Goal: Communication & Community: Ask a question

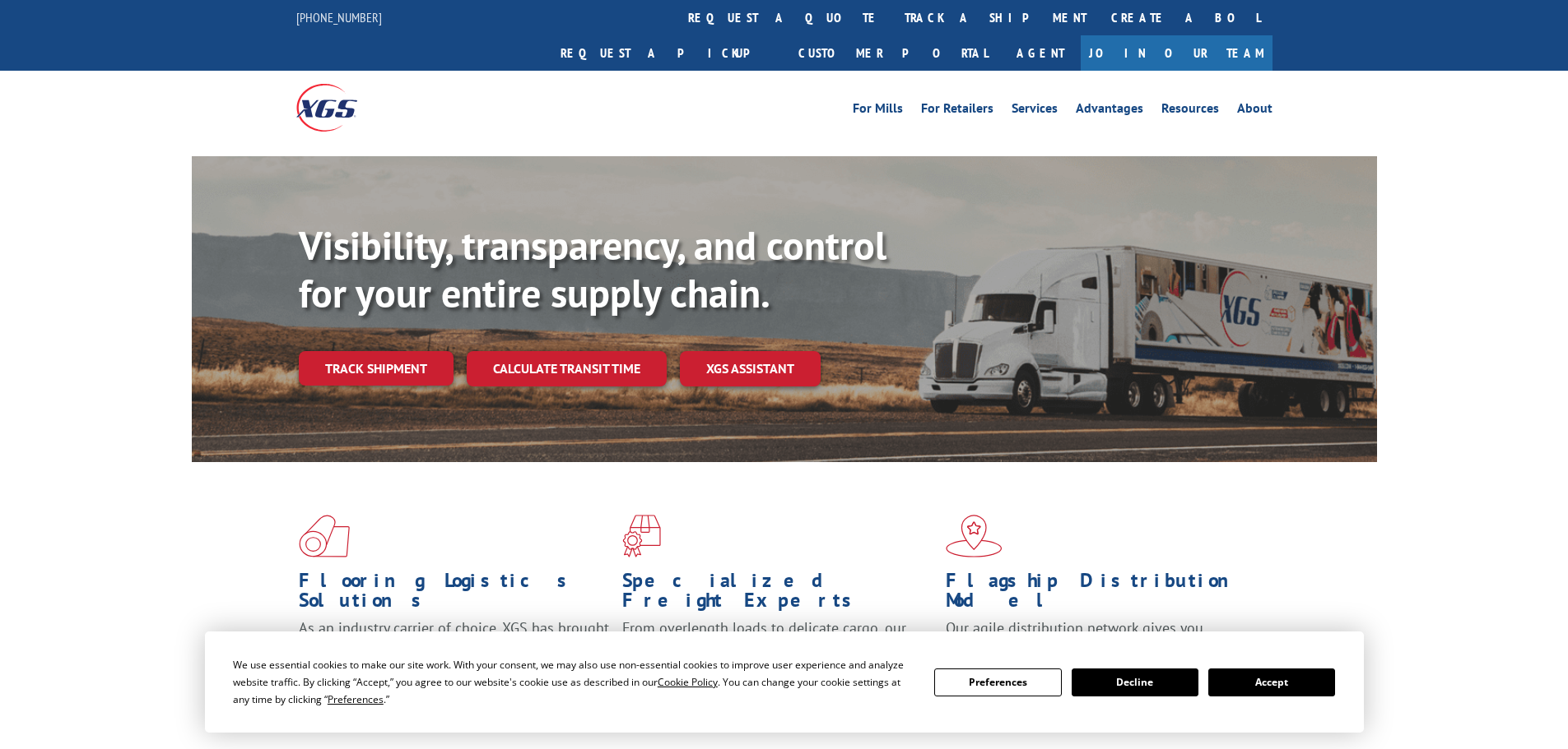
click at [386, 357] on div "Visibility, transparency, and control for your entire supply chain. Track shipm…" at bounding box center [838, 337] width 1078 height 230
click at [381, 352] on link "Track shipment" at bounding box center [376, 369] width 155 height 35
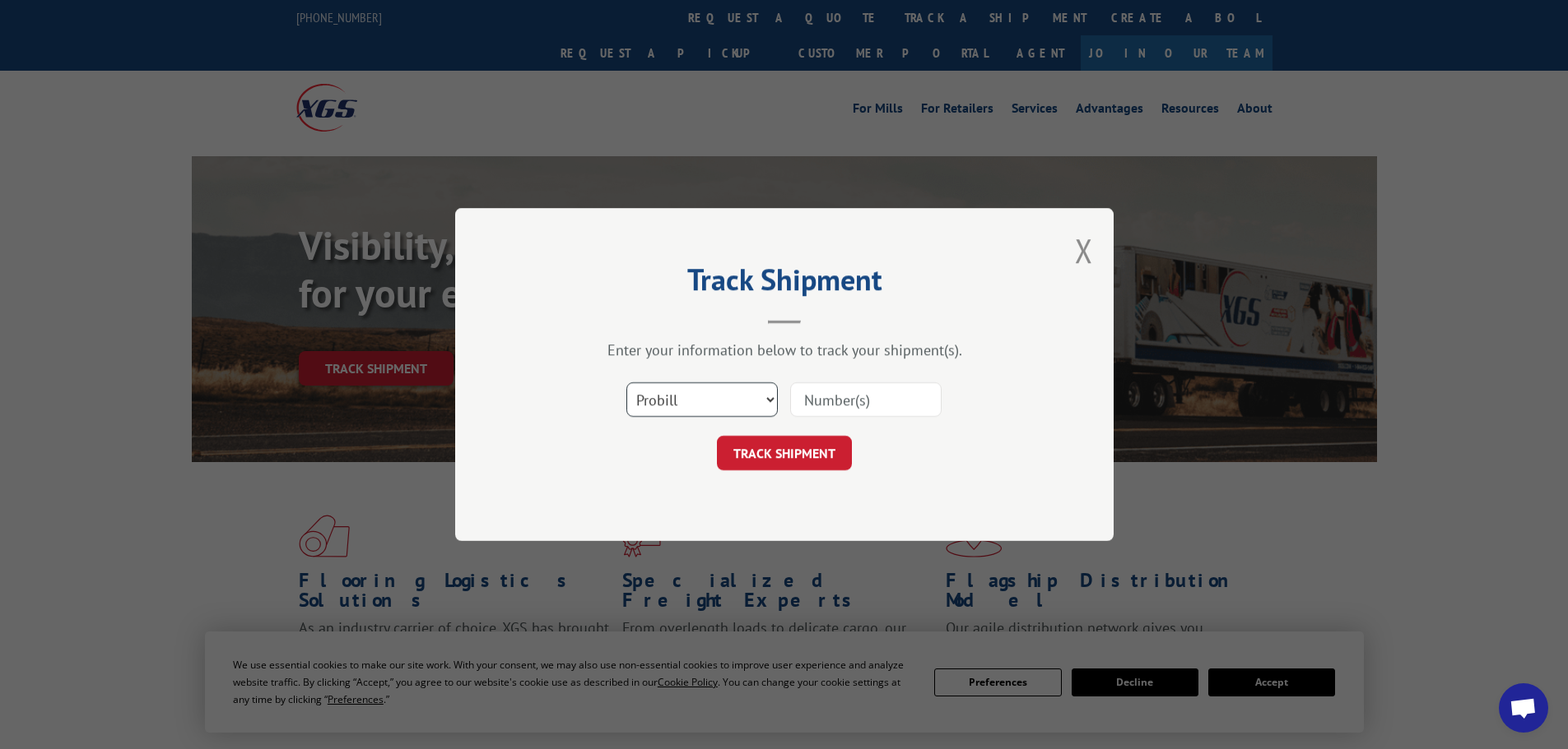
click at [748, 400] on select "Select category... Probill BOL PO" at bounding box center [702, 400] width 151 height 35
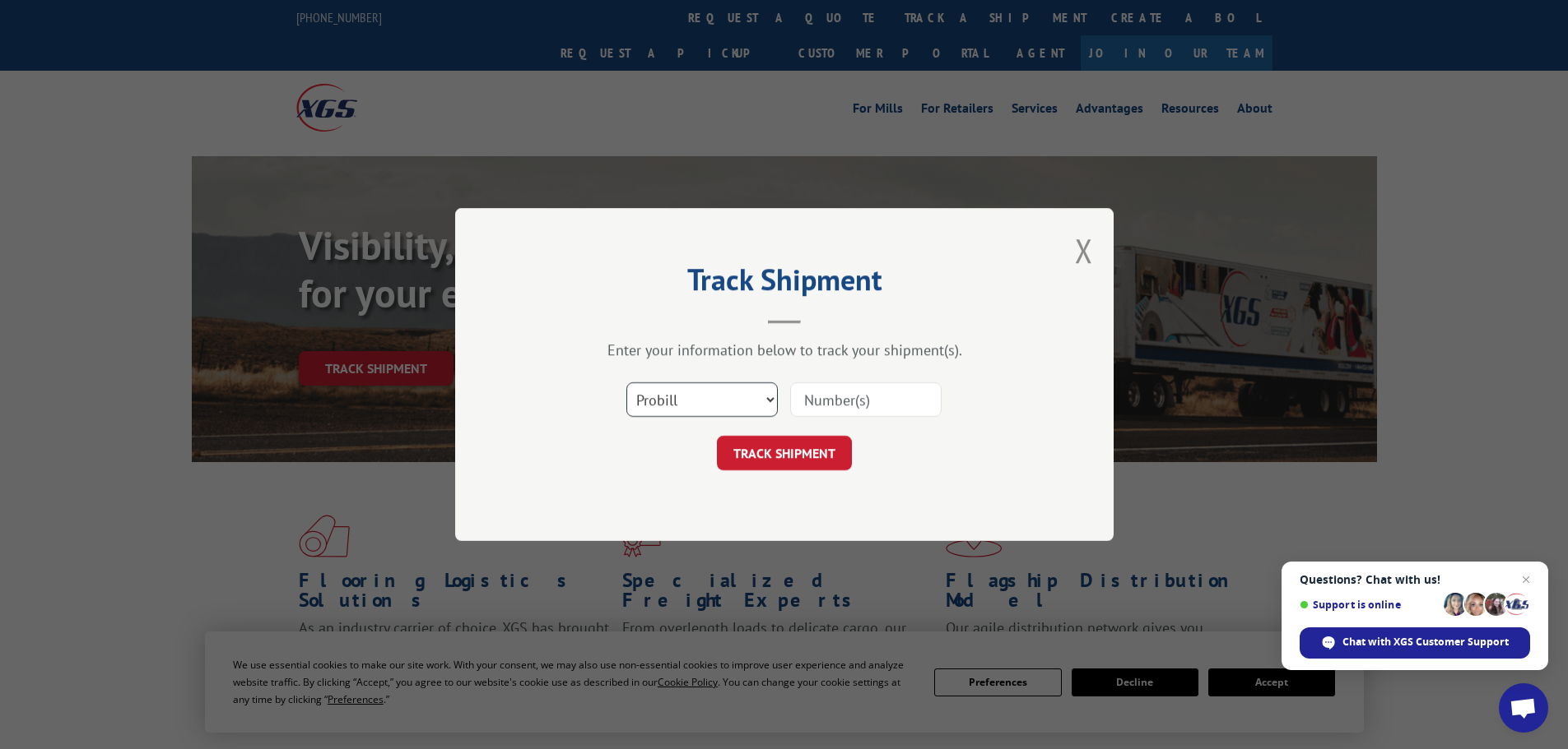
select select "bol"
click at [627, 383] on select "Select category... Probill BOL PO" at bounding box center [702, 400] width 151 height 35
click at [819, 403] on input at bounding box center [865, 400] width 151 height 35
type input "5641670"
click at [807, 473] on div "Track Shipment Enter your information below to track your shipment(s). Select c…" at bounding box center [785, 375] width 659 height 333
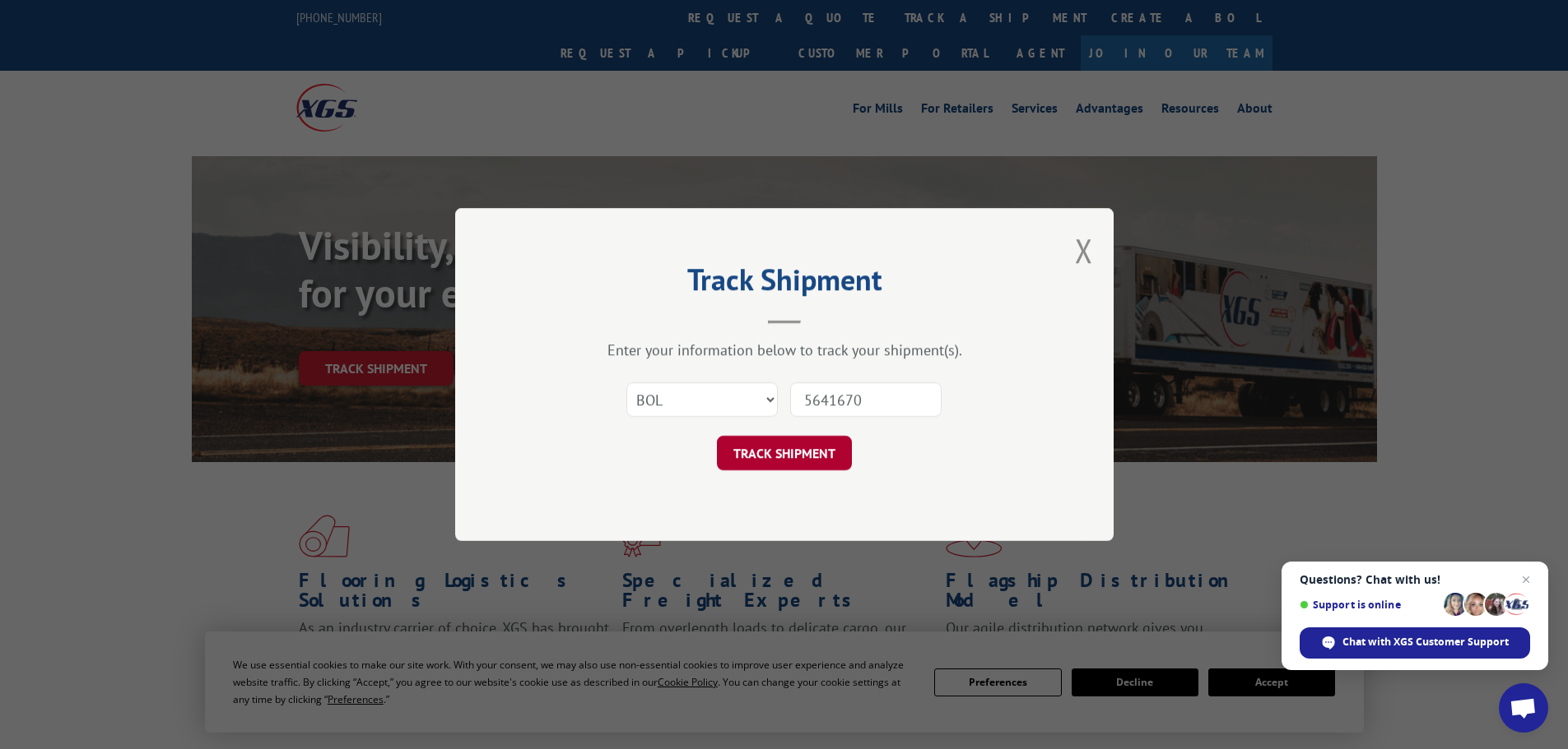
click at [803, 465] on button "TRACK SHIPMENT" at bounding box center [784, 454] width 135 height 35
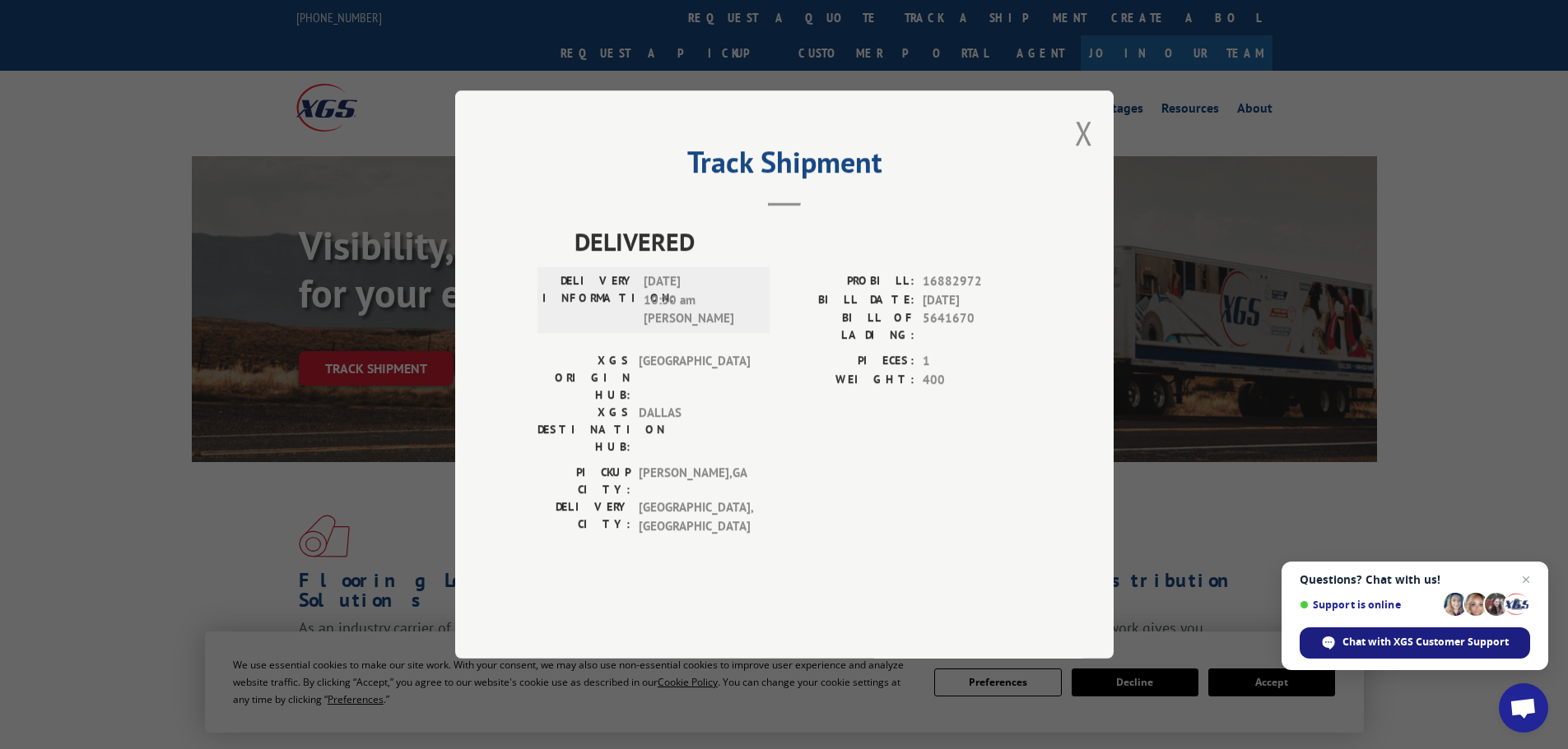
click at [1367, 648] on span "Chat with XGS Customer Support" at bounding box center [1425, 642] width 166 height 15
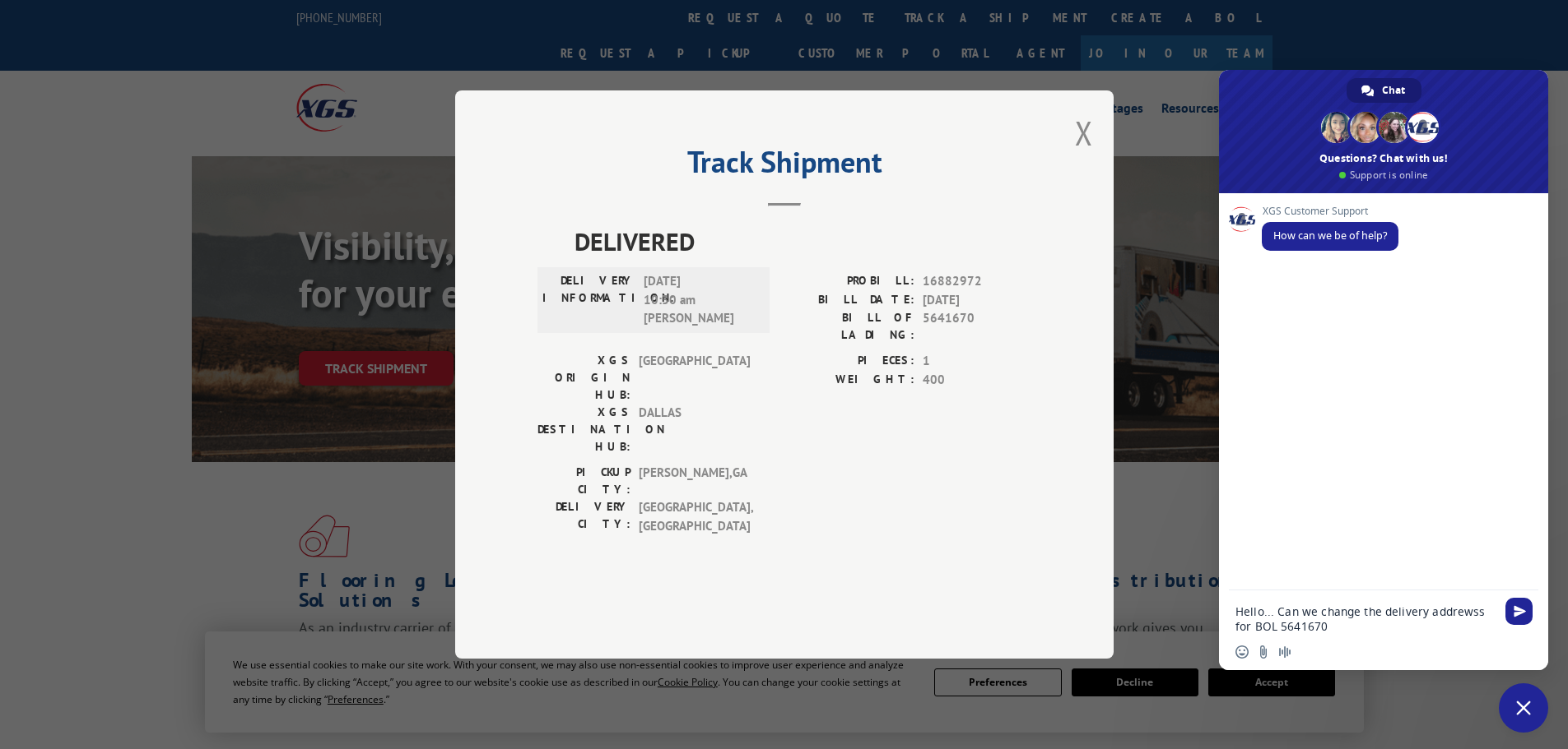
click at [1463, 610] on textarea "Hello... Can we change the delivery addrewss for BOL 5641670" at bounding box center [1365, 619] width 260 height 29
click at [1307, 628] on textarea "Hello... Can we change the delivery address for BOL 5641670" at bounding box center [1365, 619] width 260 height 29
type textarea "Hello... Can we change the delivery address for BOL 5641670?"
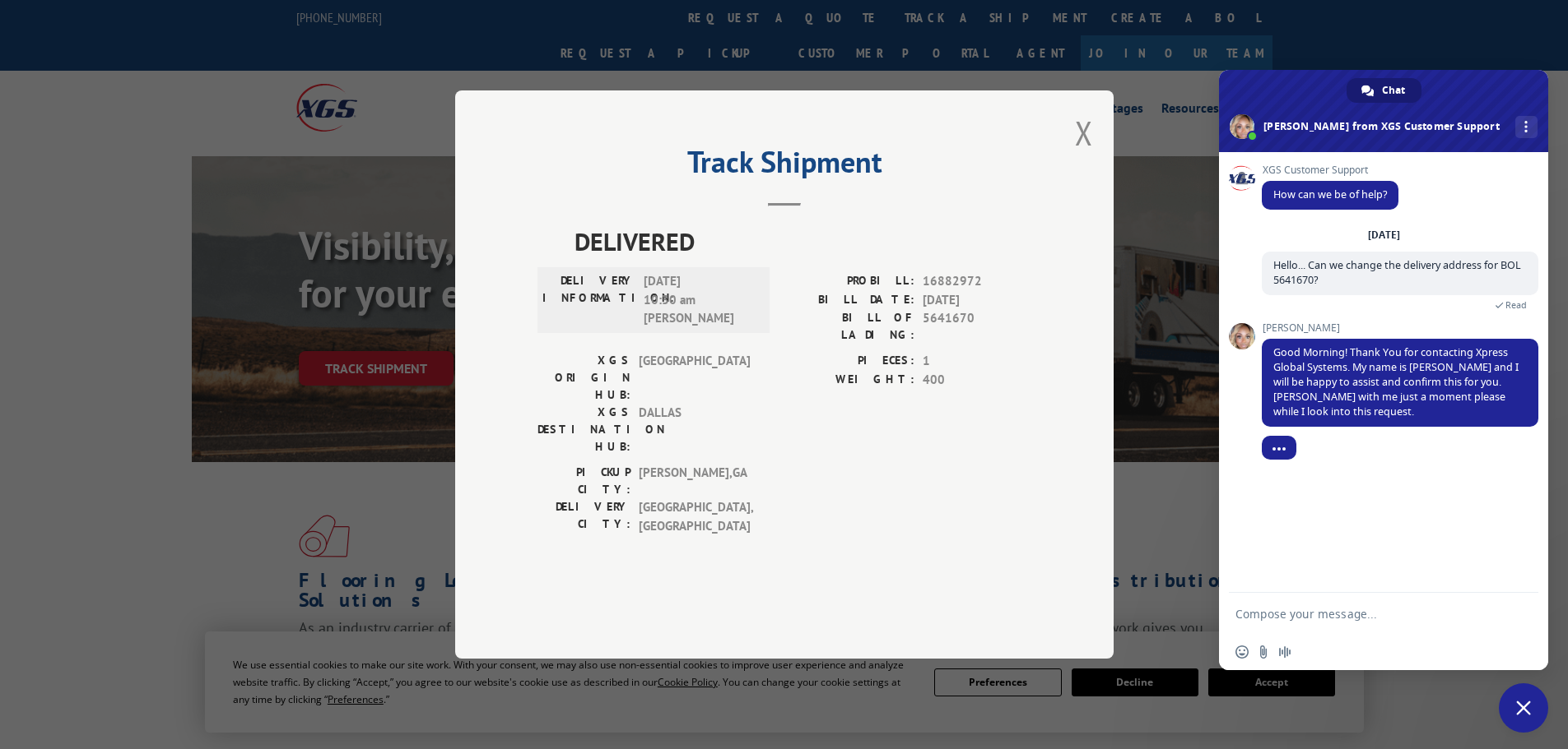
drag, startPoint x: 1303, startPoint y: 600, endPoint x: 1313, endPoint y: 601, distance: 10.0
click at [1305, 600] on form at bounding box center [1365, 615] width 260 height 44
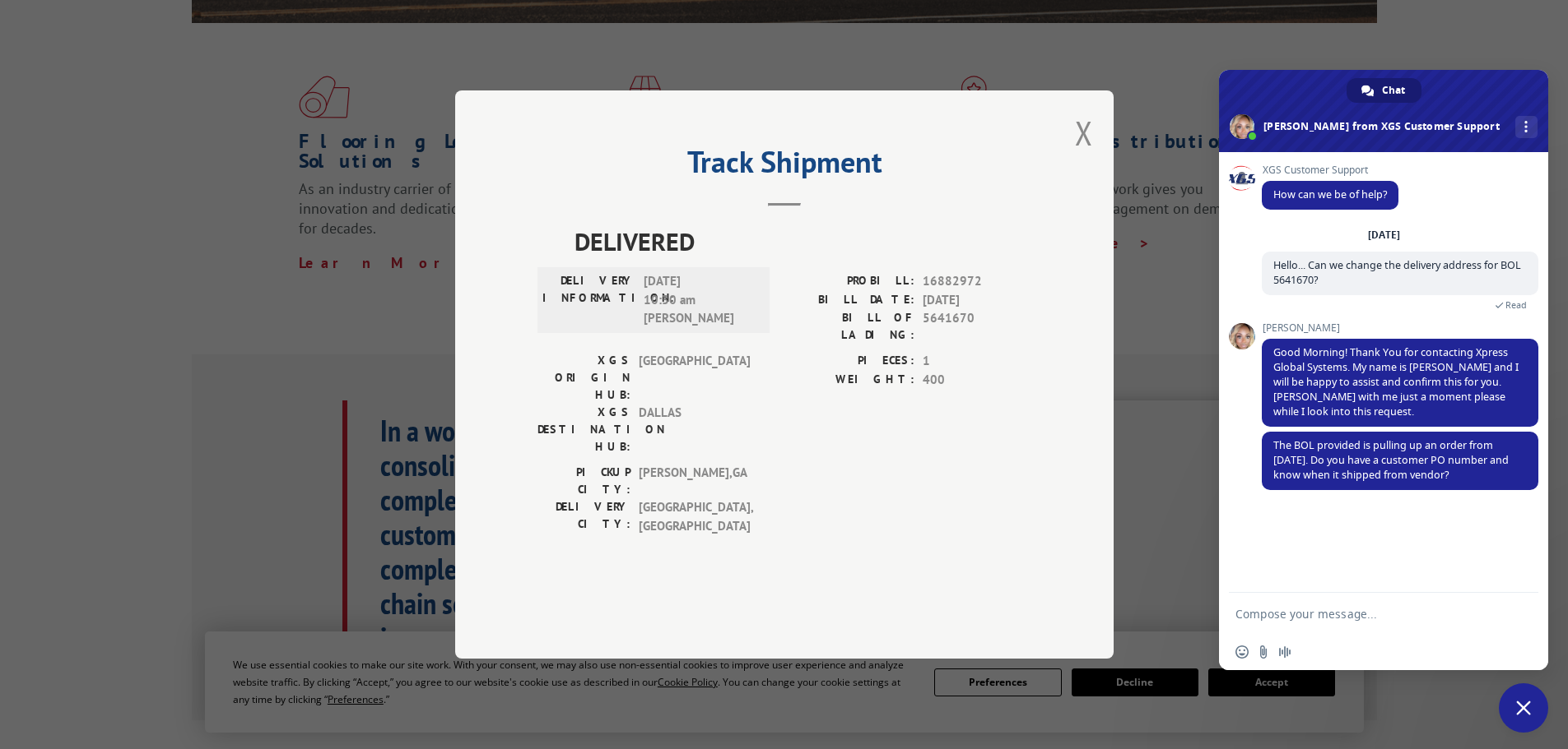
scroll to position [656, 0]
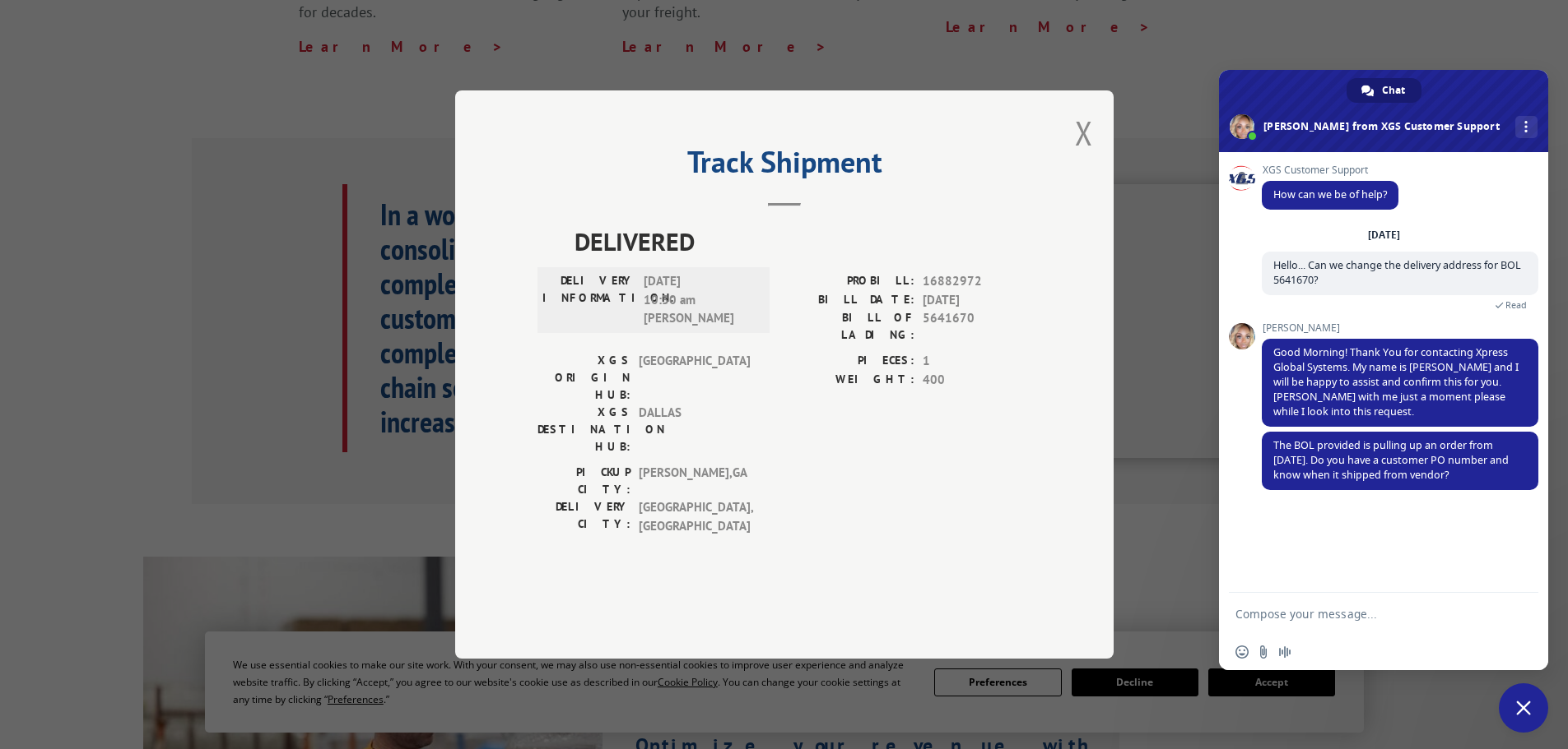
click at [1307, 611] on textarea "Compose your message..." at bounding box center [1365, 614] width 260 height 15
click at [1323, 614] on textarea "Yes. The PO is" at bounding box center [1365, 614] width 260 height 15
paste textarea "#56512599"
type textarea "Yes. The PO is #56512599"
click at [1523, 618] on span "Send" at bounding box center [1520, 614] width 12 height 12
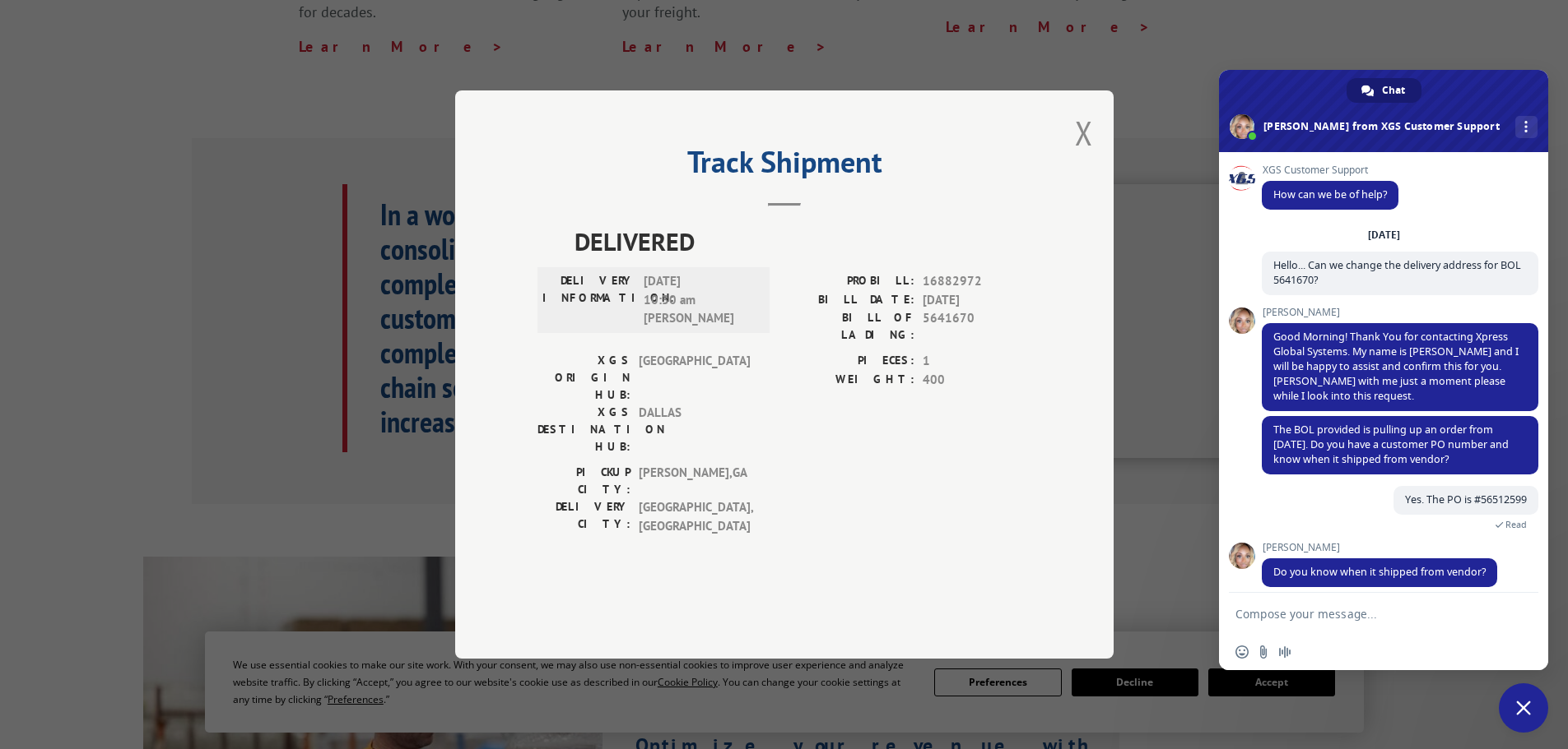
scroll to position [13, 0]
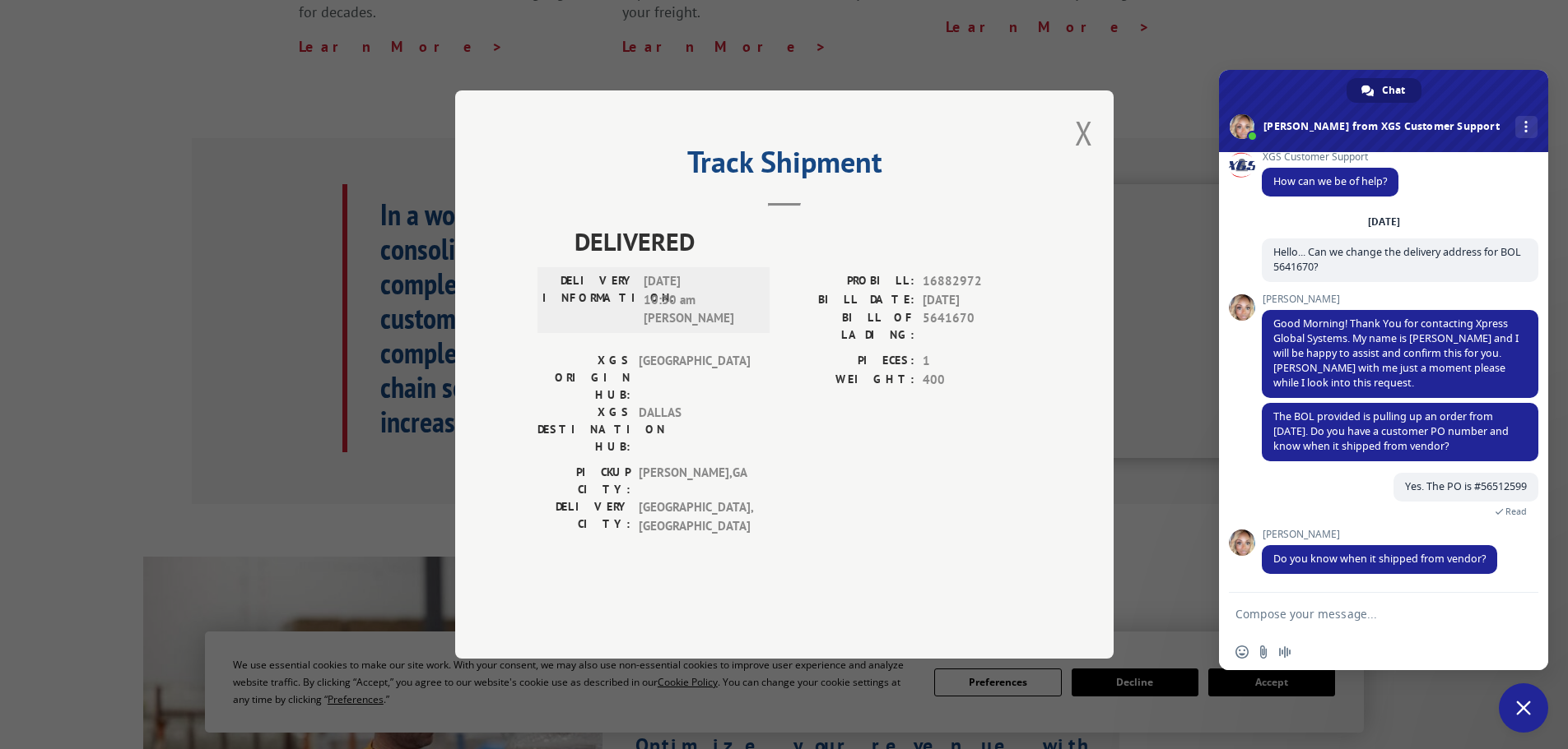
click at [1372, 615] on textarea "Compose your message..." at bounding box center [1365, 614] width 260 height 15
type textarea "Yes. This past [DATE]. 10/10"
click at [1529, 613] on span "Send" at bounding box center [1519, 613] width 27 height 27
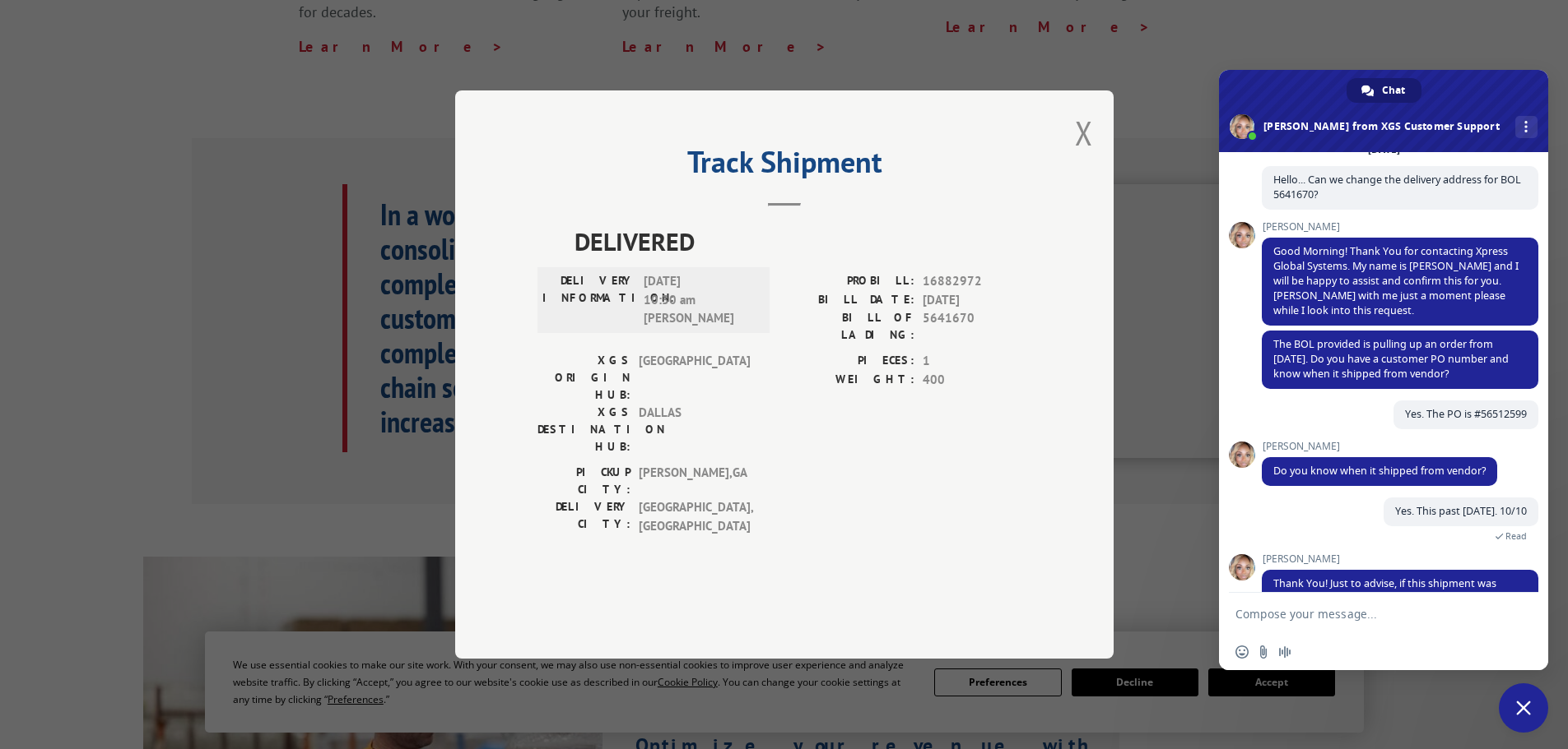
scroll to position [244, 0]
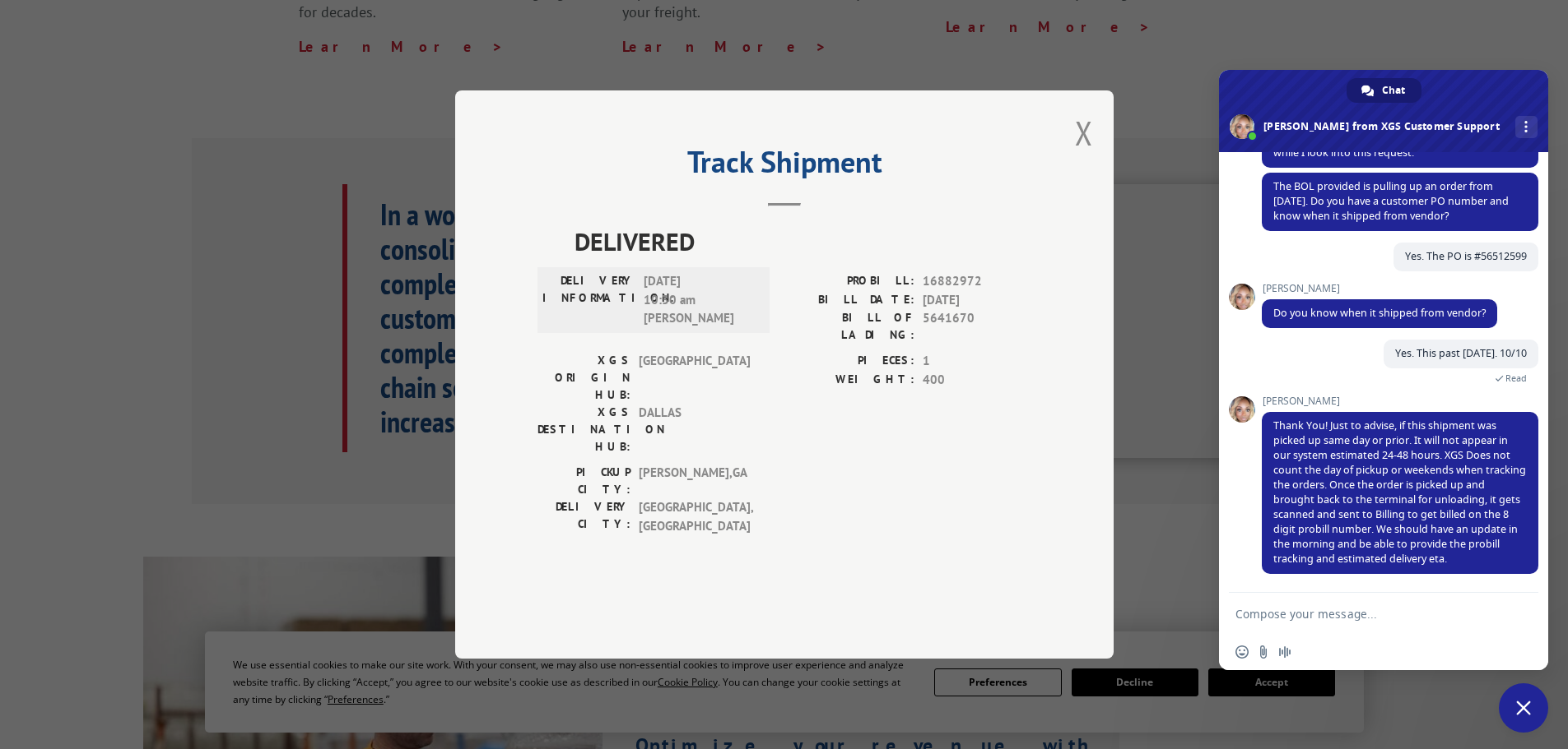
click at [1360, 610] on textarea "Compose your message..." at bounding box center [1365, 614] width 260 height 15
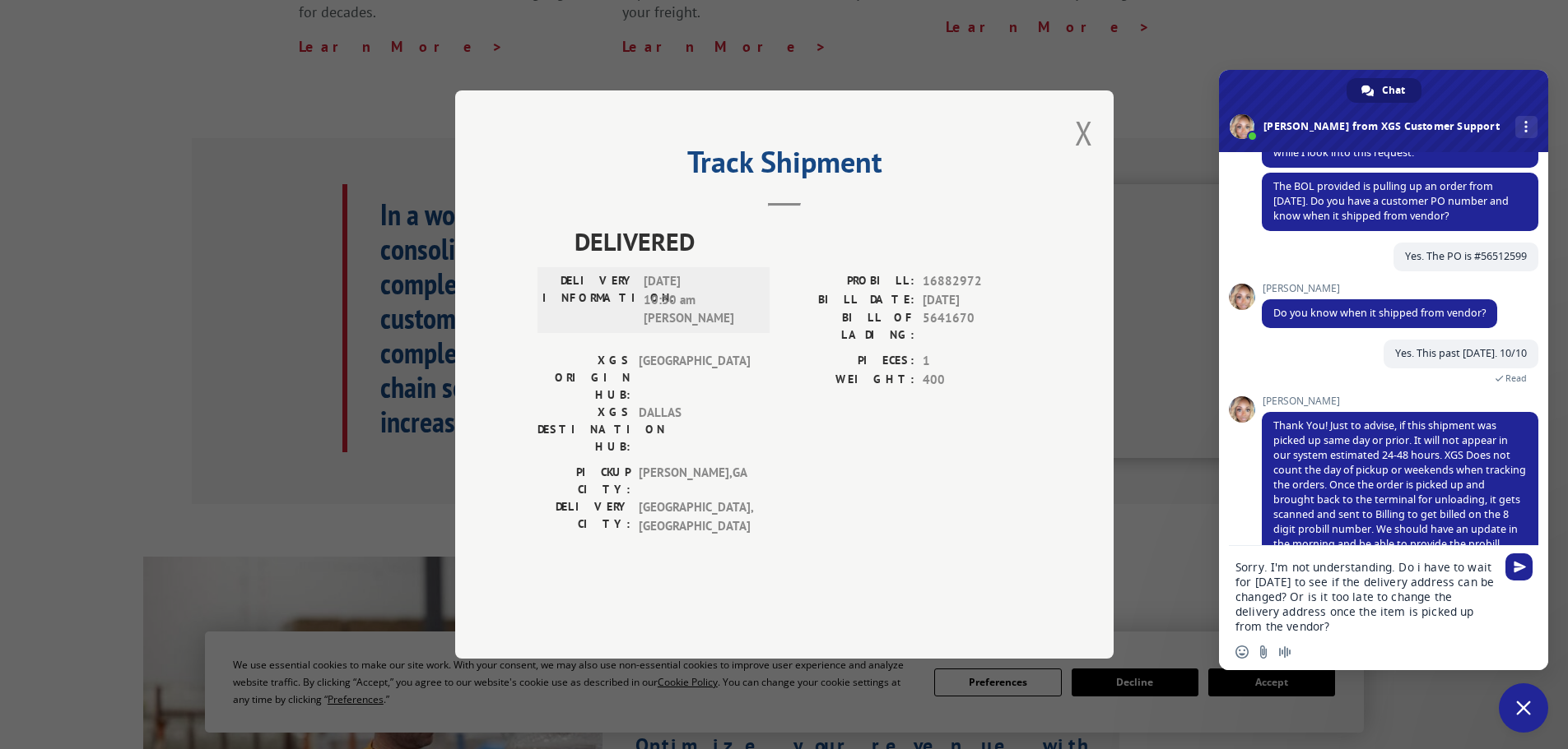
type textarea "Sorry. I'm not understanding. Do i have to wait for [DATE] to see if the delive…"
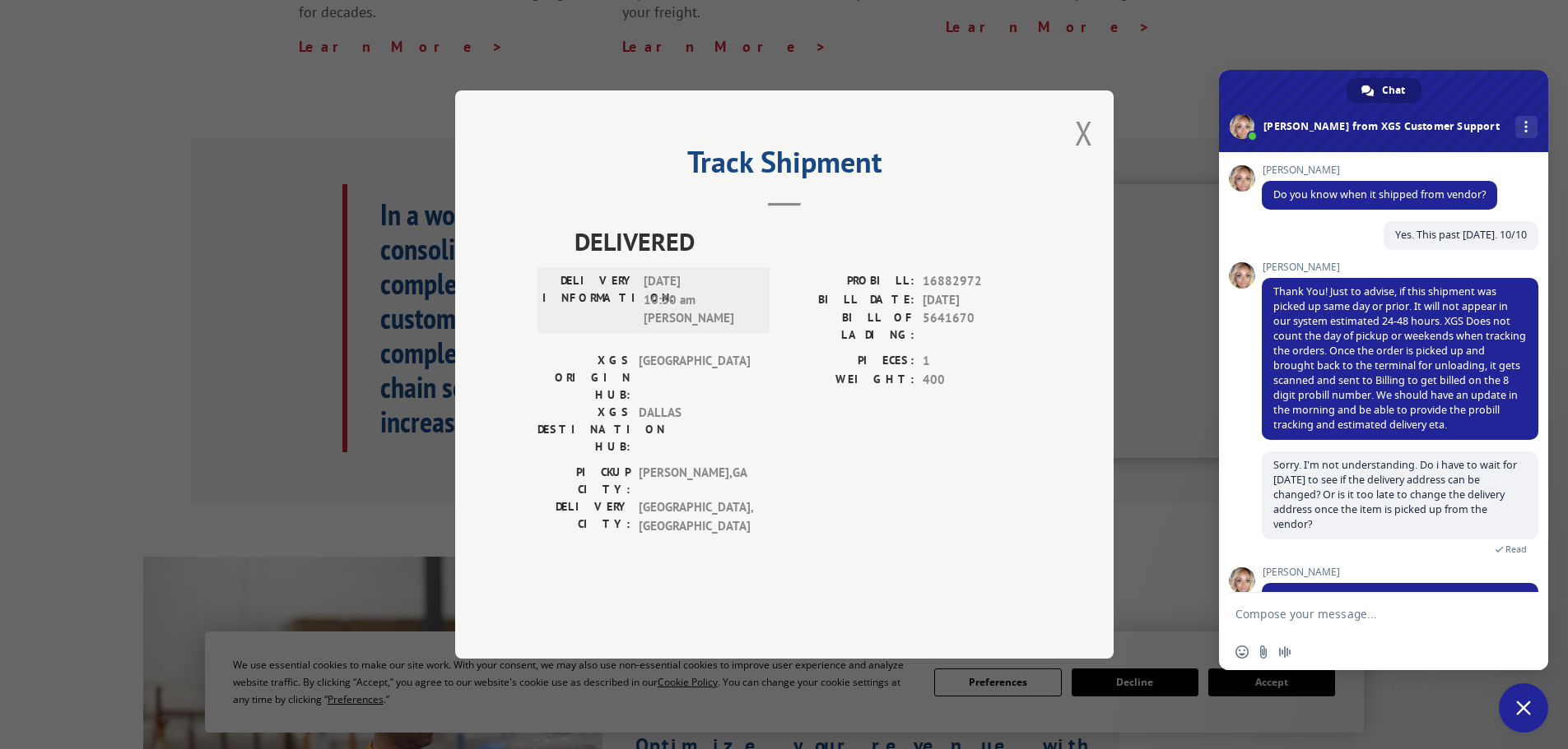
scroll to position [473, 0]
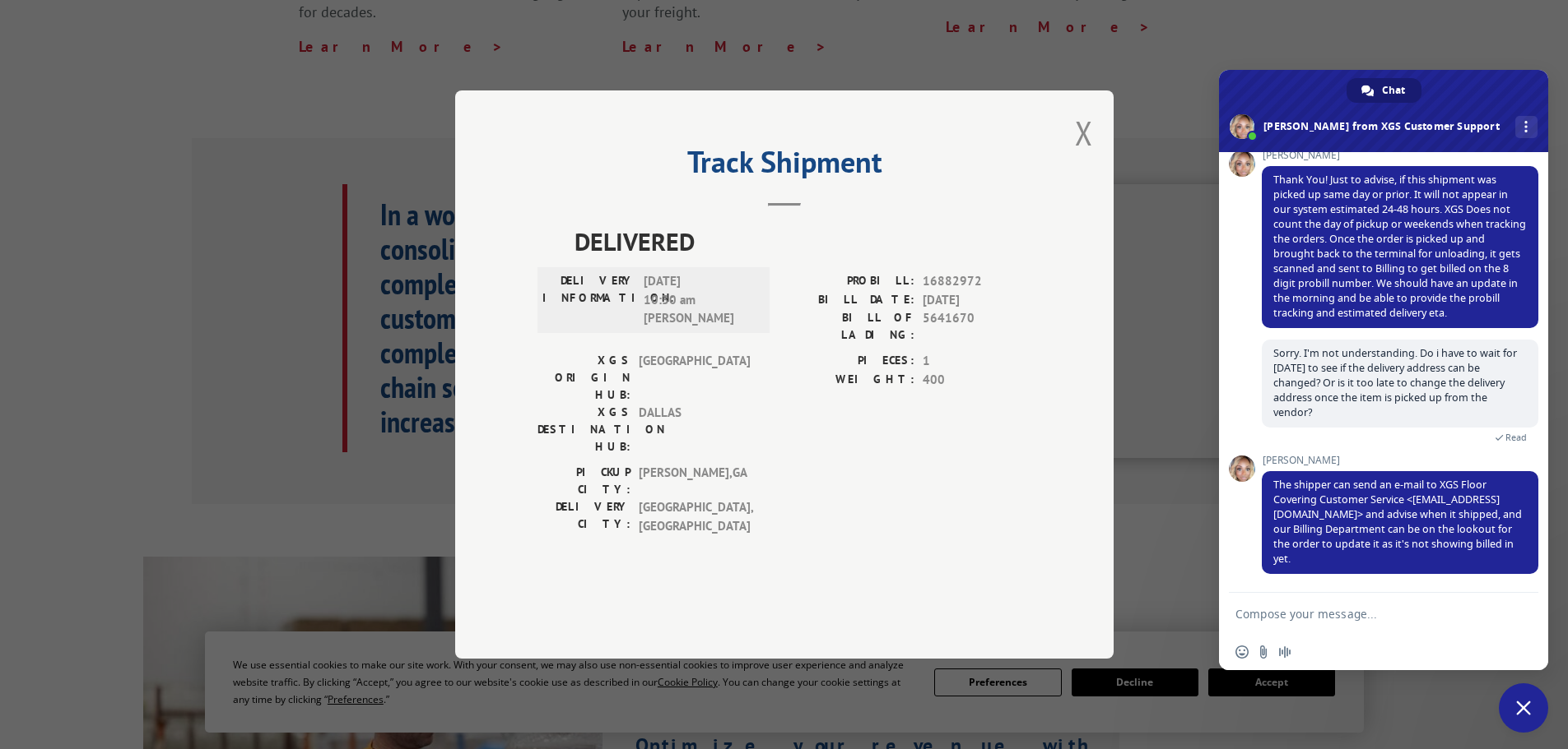
click at [1363, 614] on textarea "Compose your message..." at bounding box center [1365, 614] width 260 height 15
click at [1332, 612] on textarea "okay. I'll try back tmorrow. Thank you!!" at bounding box center [1365, 614] width 260 height 15
type textarea "okay. I'll try back [DATE]. Thank you!!"
click at [1514, 618] on span "Send" at bounding box center [1520, 614] width 12 height 12
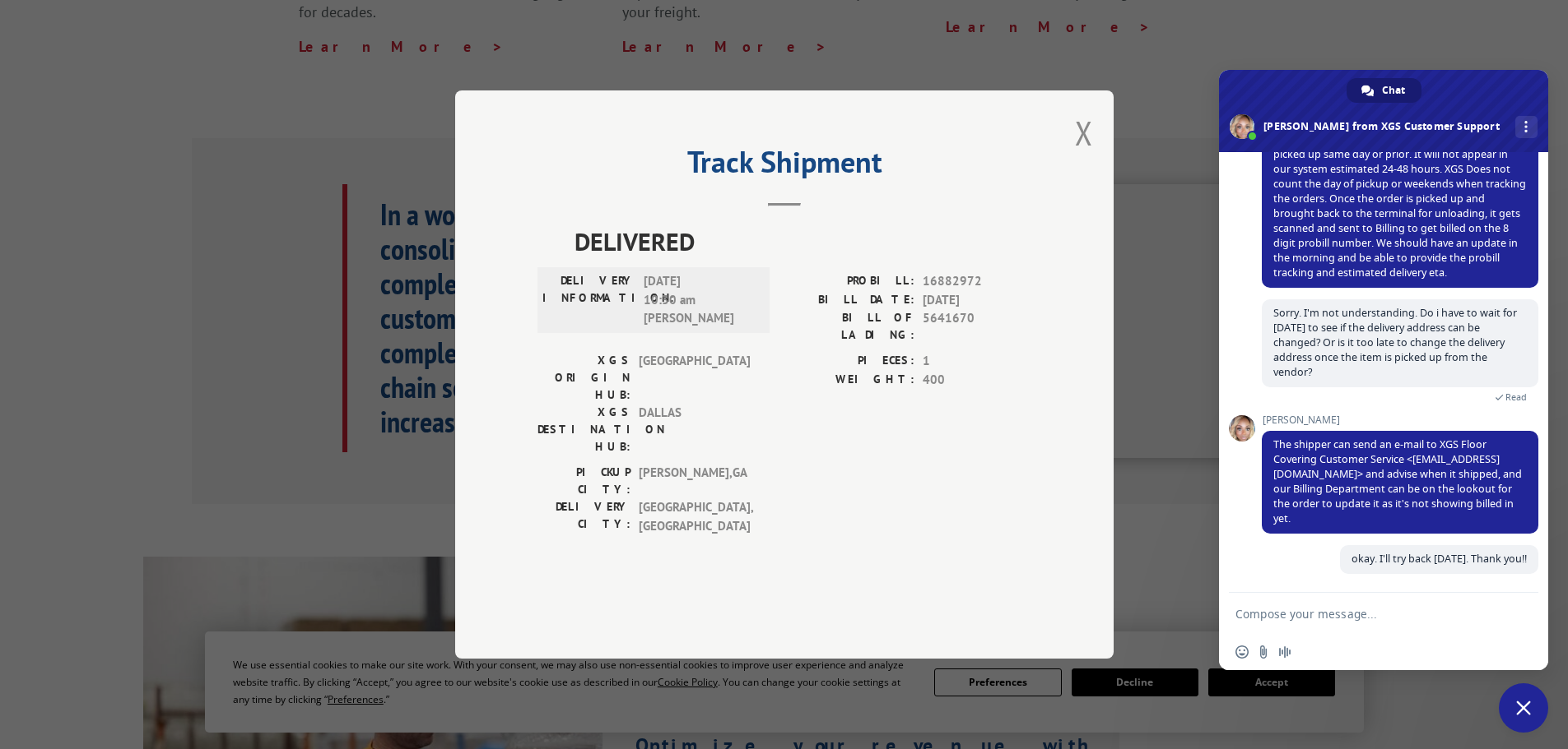
scroll to position [514, 0]
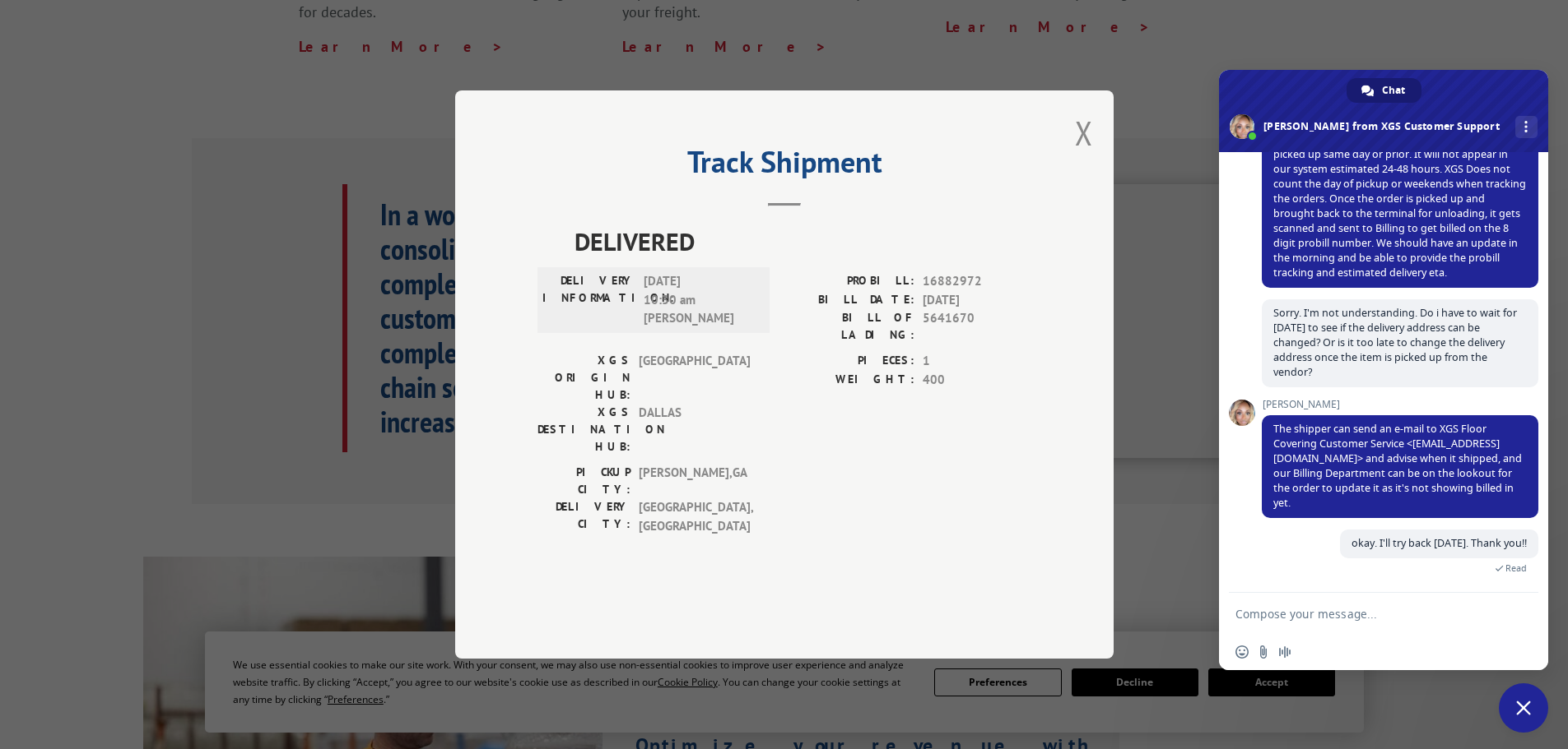
click at [1085, 155] on button "Close modal" at bounding box center [1084, 133] width 18 height 43
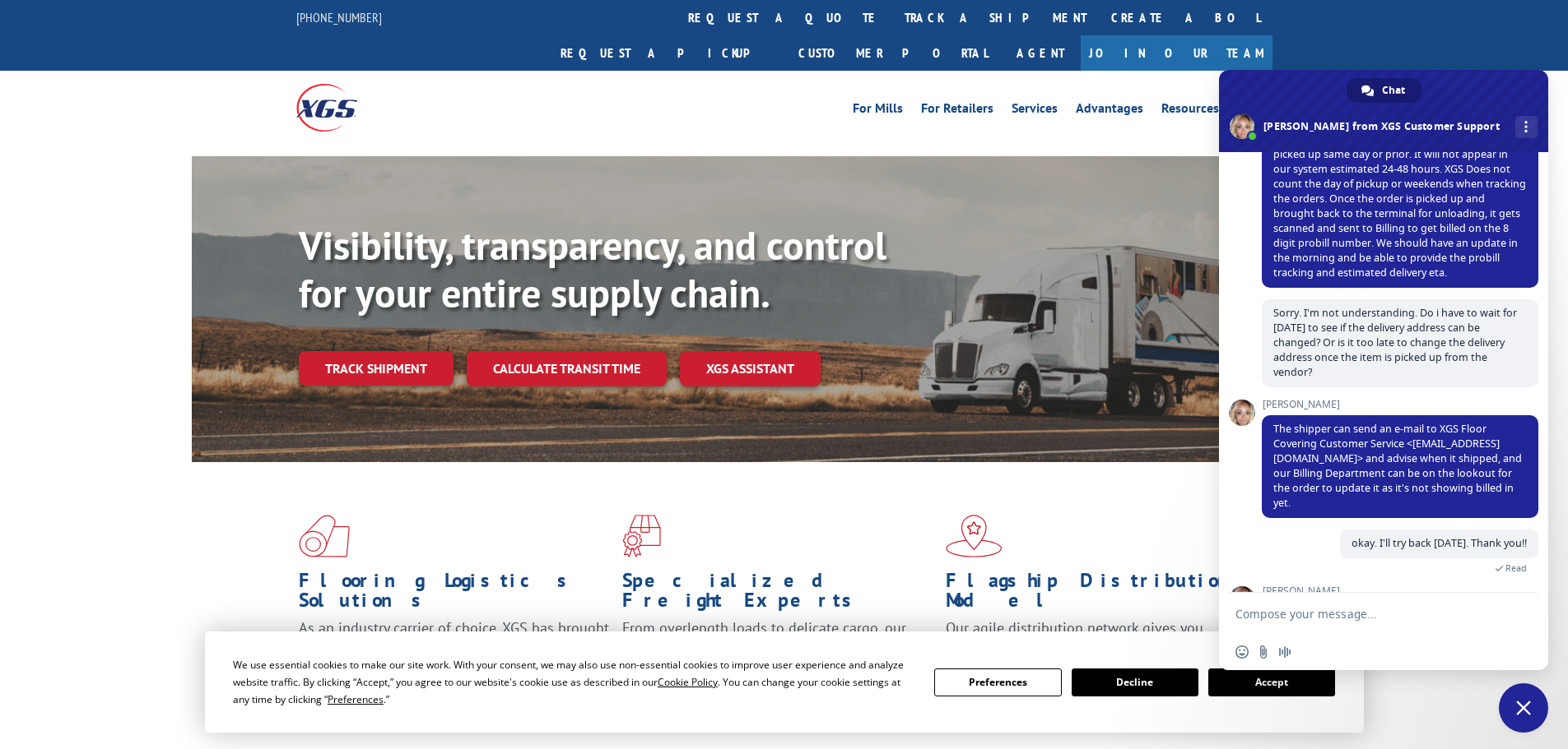
scroll to position [680, 0]
